Goal: Task Accomplishment & Management: Manage account settings

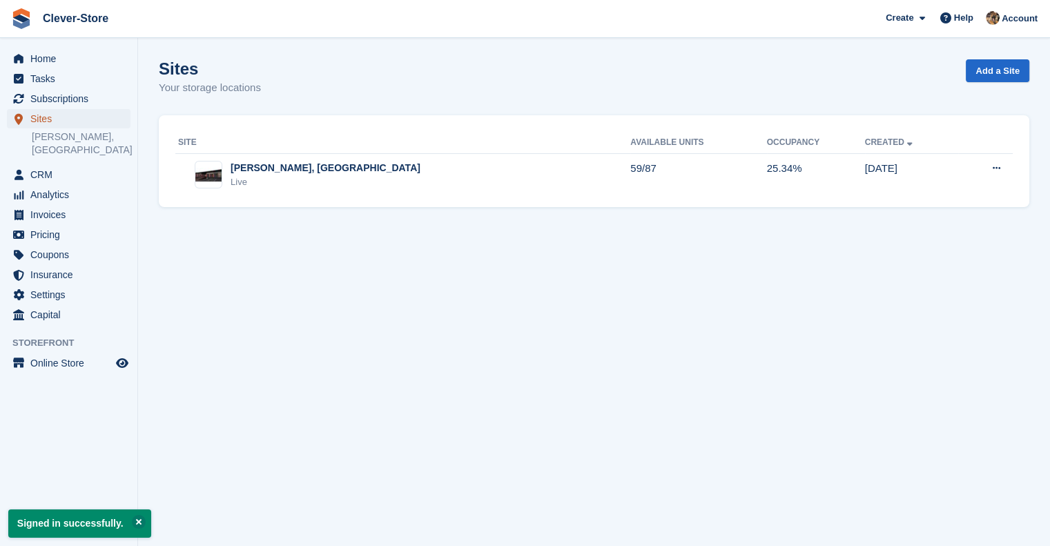
click at [46, 117] on span "Sites" at bounding box center [71, 118] width 83 height 19
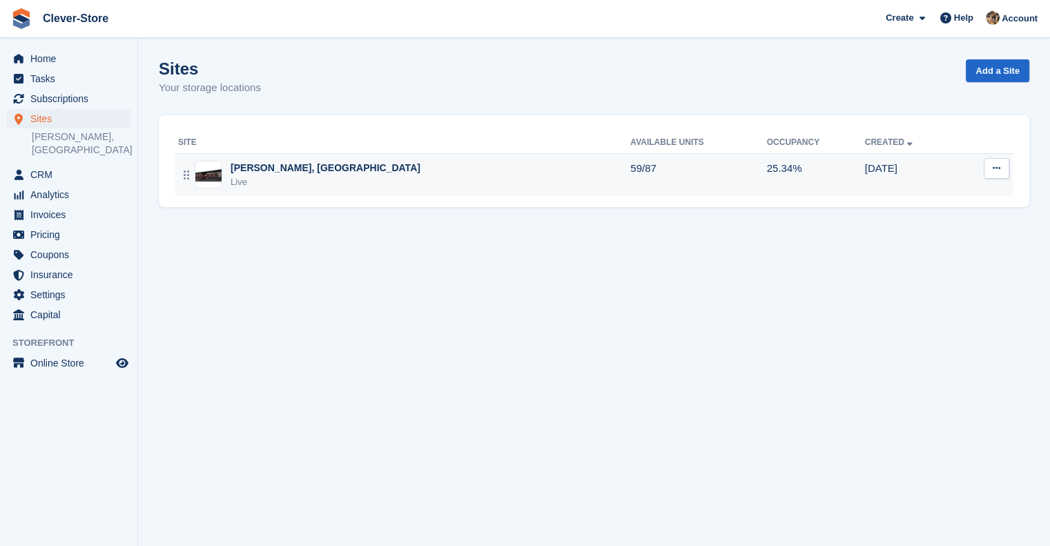
click at [249, 179] on div "Live" at bounding box center [326, 182] width 190 height 14
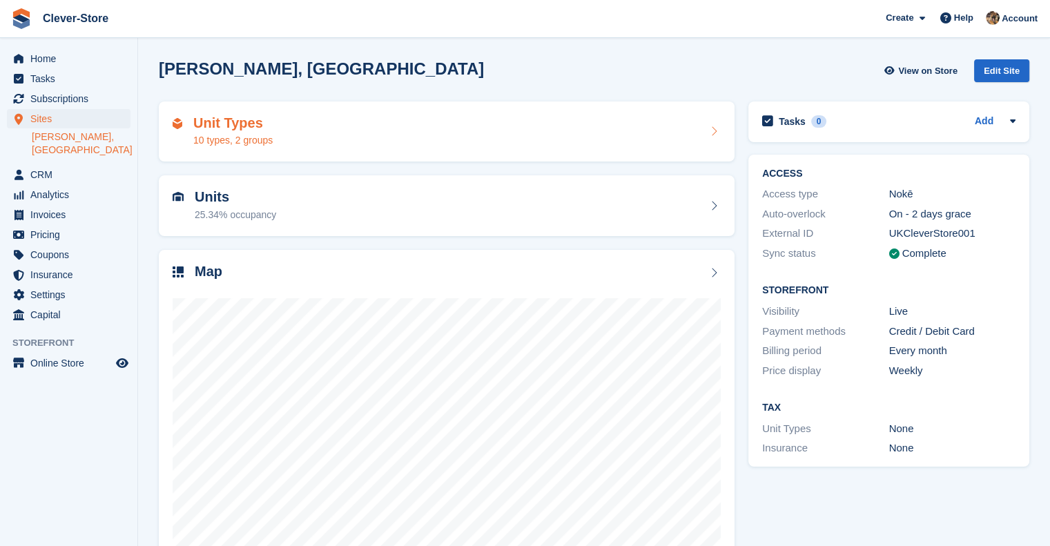
click at [228, 123] on h2 "Unit Types" at bounding box center [232, 123] width 79 height 16
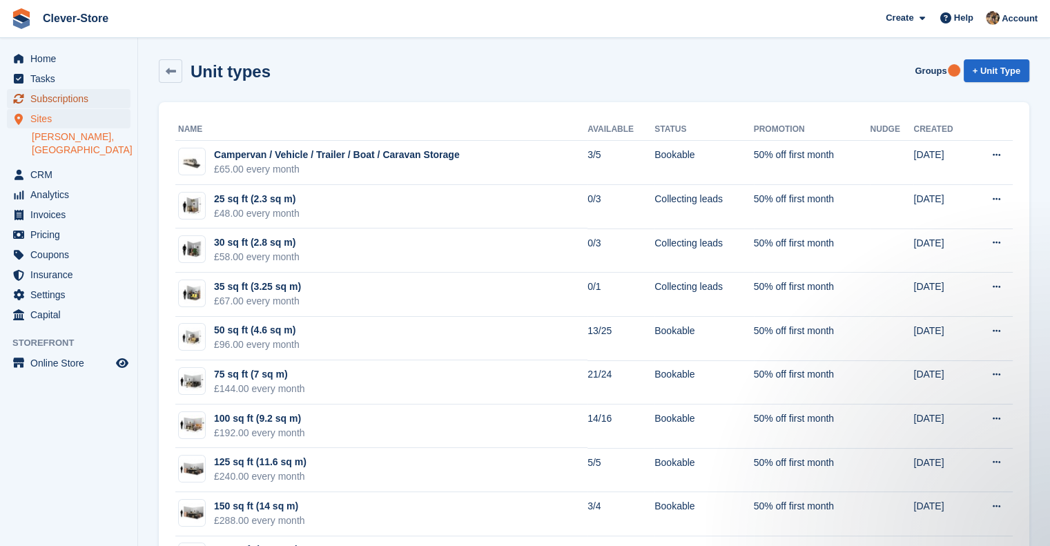
click at [69, 99] on span "Subscriptions" at bounding box center [71, 98] width 83 height 19
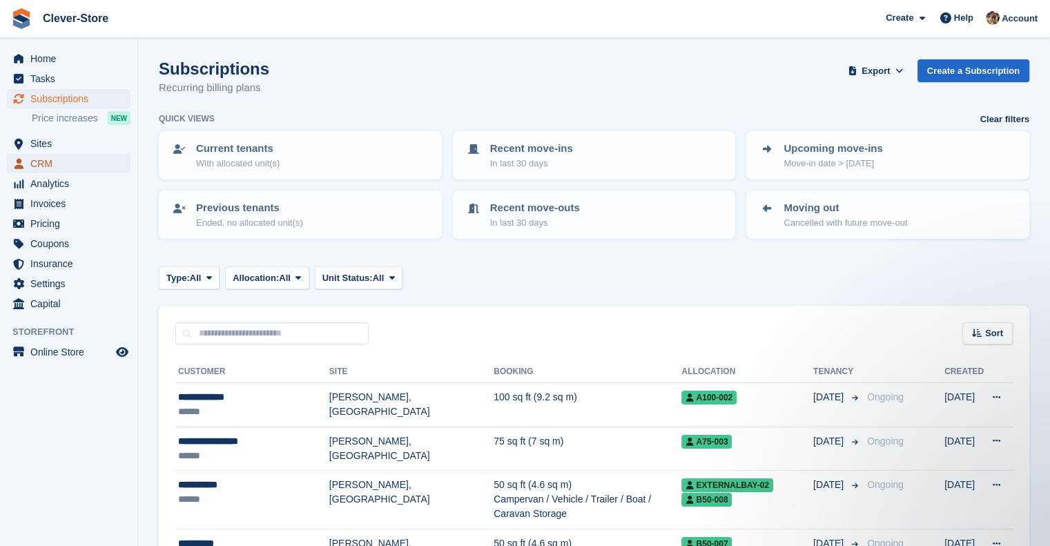
click at [44, 161] on span "CRM" at bounding box center [71, 163] width 83 height 19
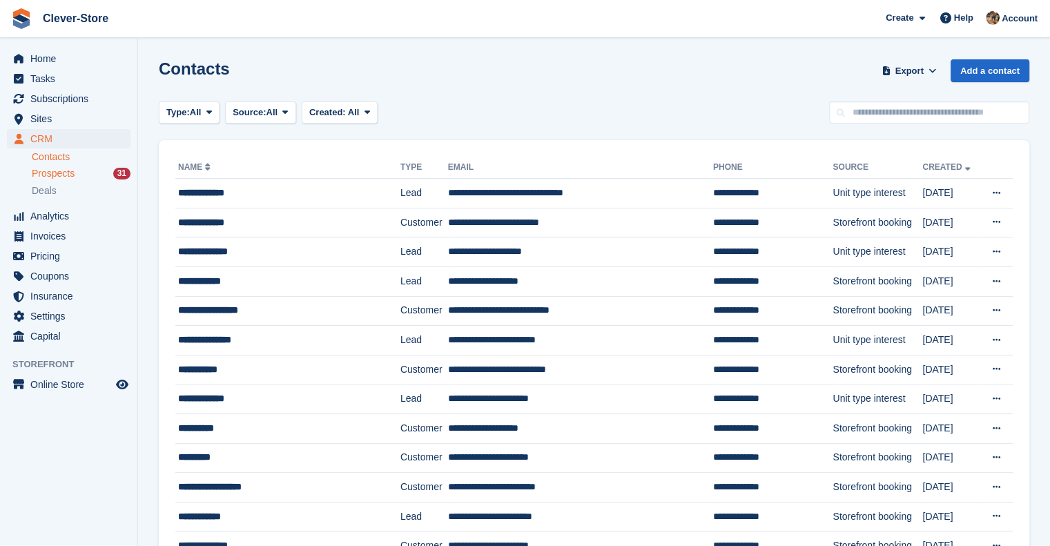
click at [66, 176] on span "Prospects" at bounding box center [53, 173] width 43 height 13
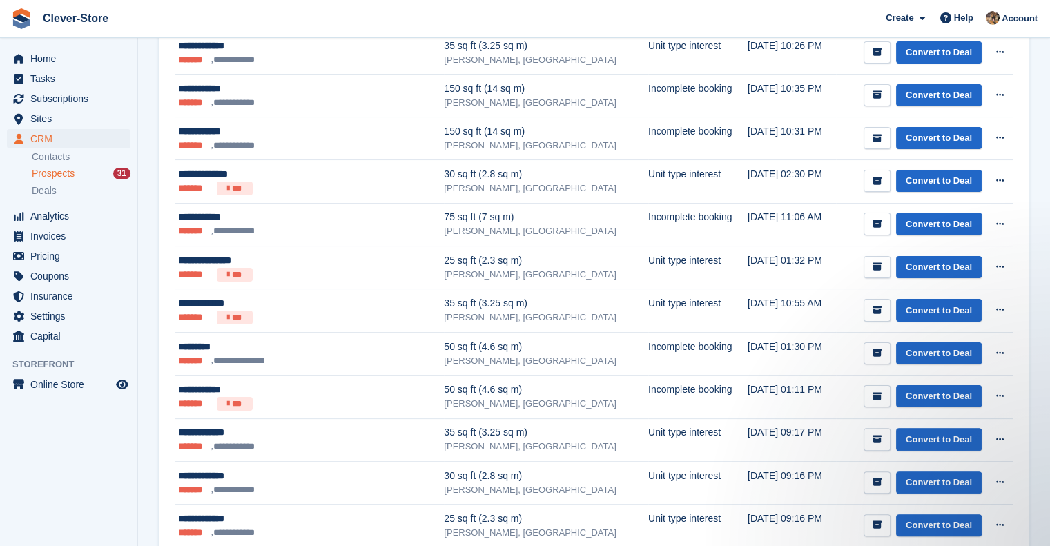
scroll to position [235, 0]
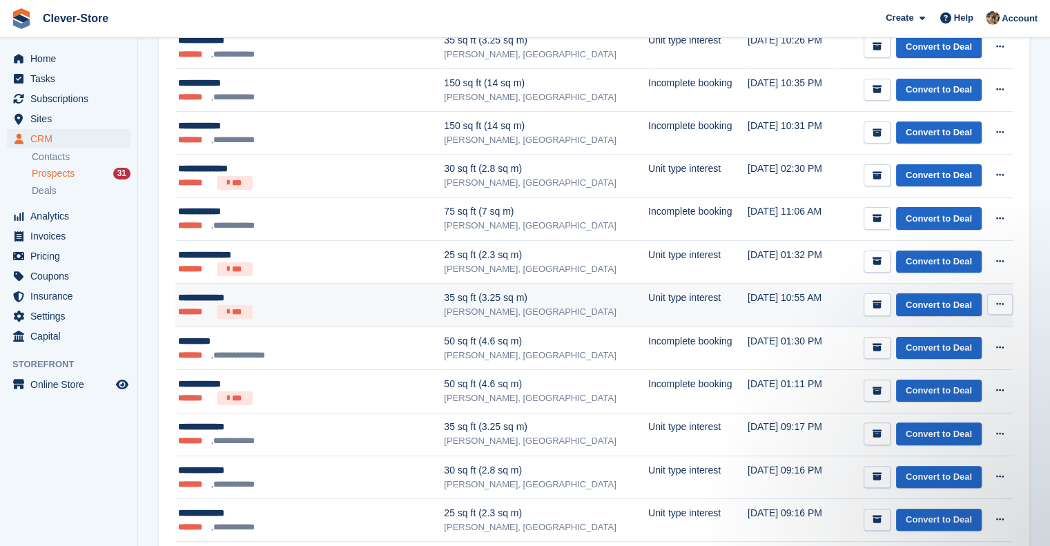
click at [196, 301] on div "**********" at bounding box center [290, 298] width 224 height 15
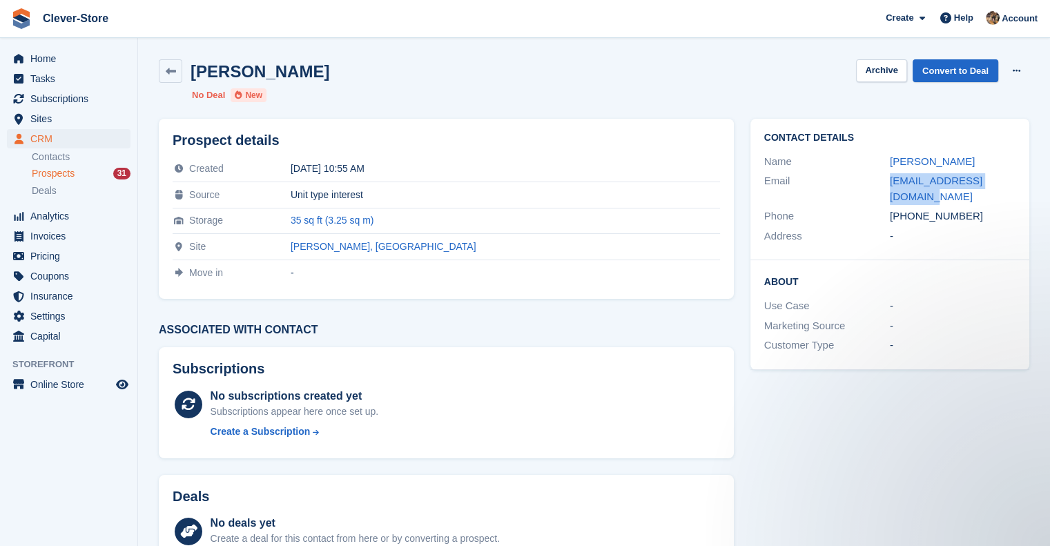
drag, startPoint x: 1019, startPoint y: 180, endPoint x: 880, endPoint y: 182, distance: 139.5
click at [880, 182] on div "Contact Details Name [PERSON_NAME] Email [EMAIL_ADDRESS][DOMAIN_NAME] Phone [PH…" at bounding box center [890, 190] width 279 height 142
copy div "[EMAIL_ADDRESS][DOMAIN_NAME]"
click at [171, 73] on icon at bounding box center [171, 71] width 10 height 10
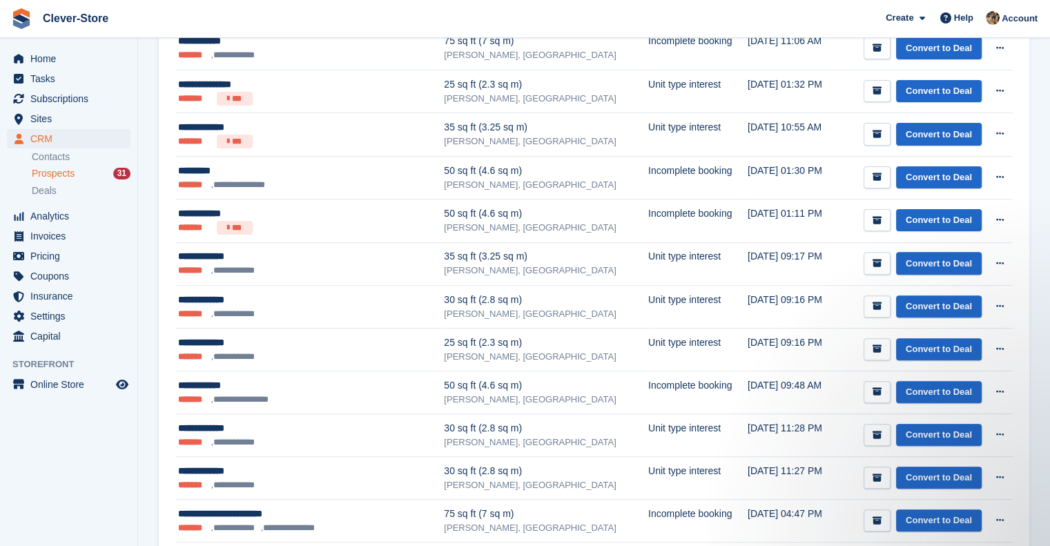
scroll to position [403, 0]
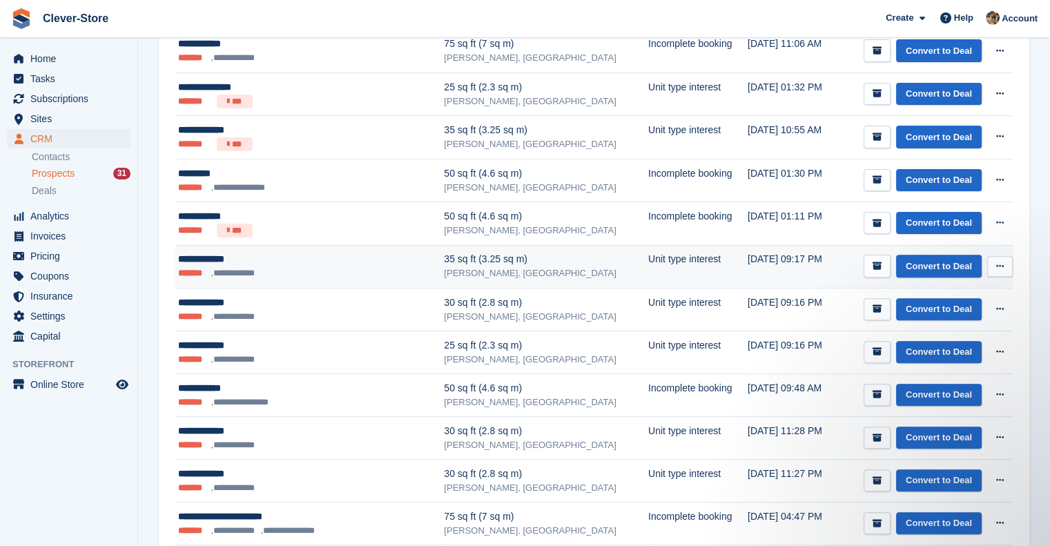
click at [215, 258] on div "**********" at bounding box center [290, 259] width 224 height 15
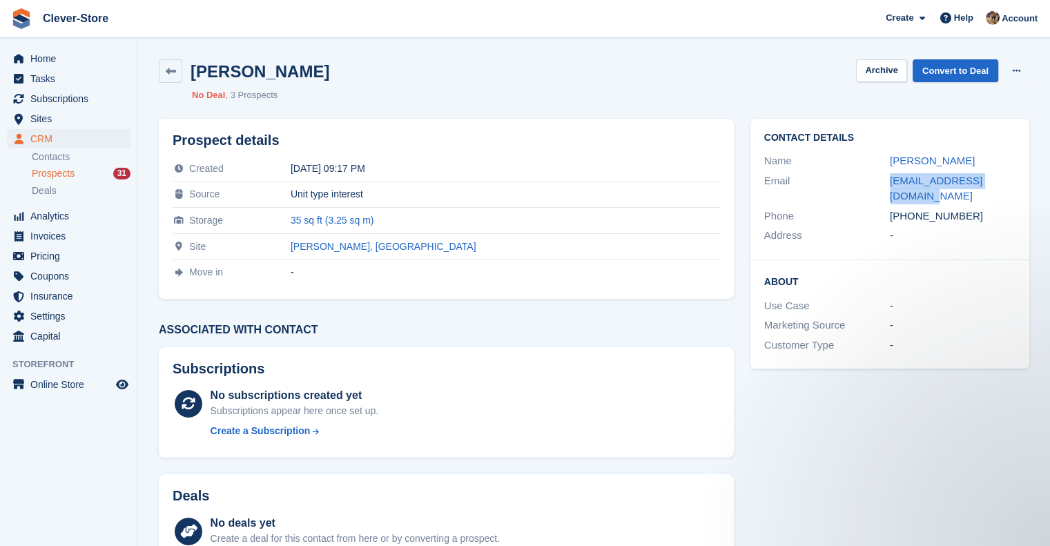
drag, startPoint x: 1016, startPoint y: 186, endPoint x: 885, endPoint y: 183, distance: 131.2
click at [885, 183] on div "Contact Details Name [PERSON_NAME] Email [EMAIL_ADDRESS][DOMAIN_NAME] Phone [PH…" at bounding box center [890, 190] width 279 height 142
copy div "[EMAIL_ADDRESS][DOMAIN_NAME]"
click at [171, 68] on icon at bounding box center [171, 71] width 10 height 10
